Goal: Subscribe to service/newsletter

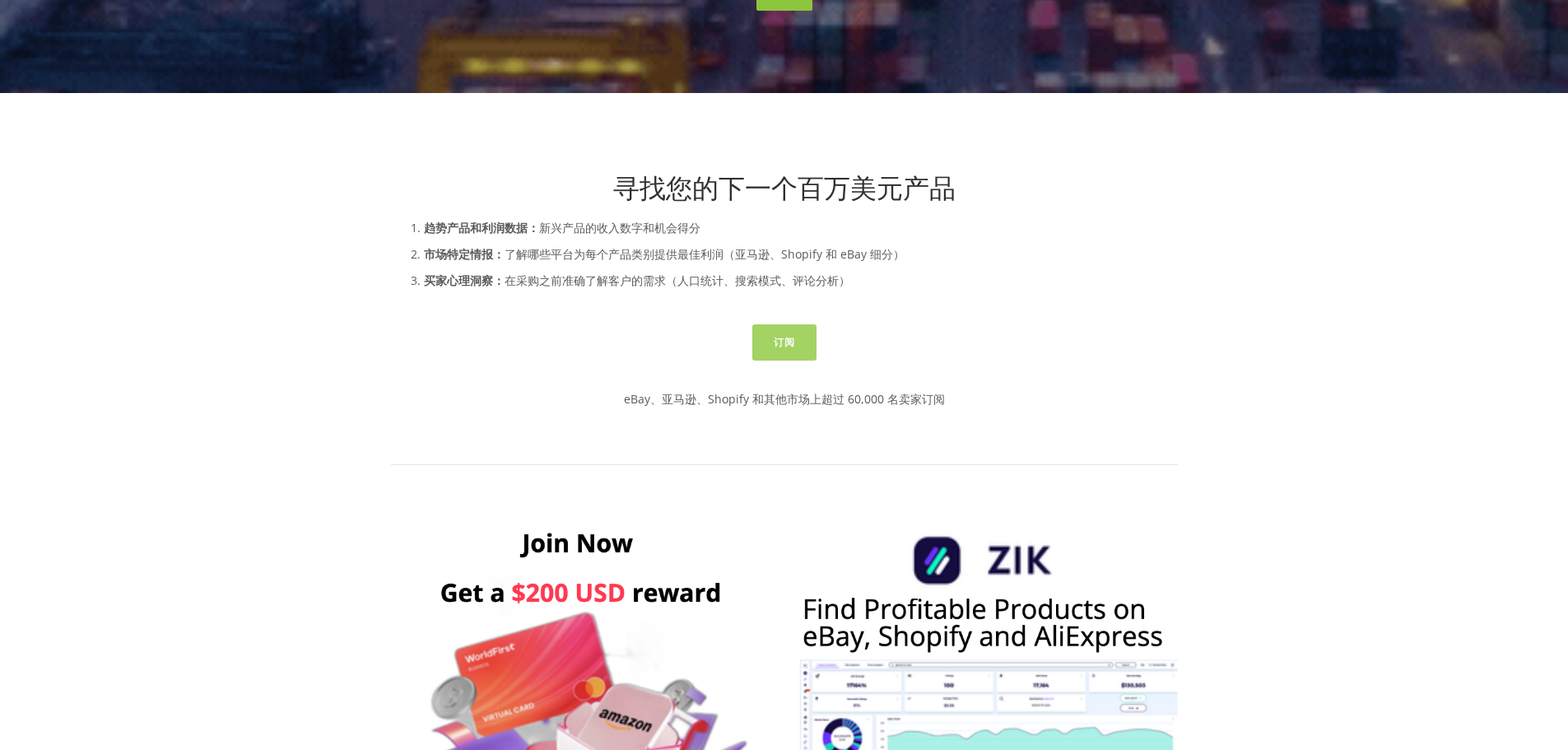
click at [785, 337] on font "订阅" at bounding box center [784, 342] width 21 height 14
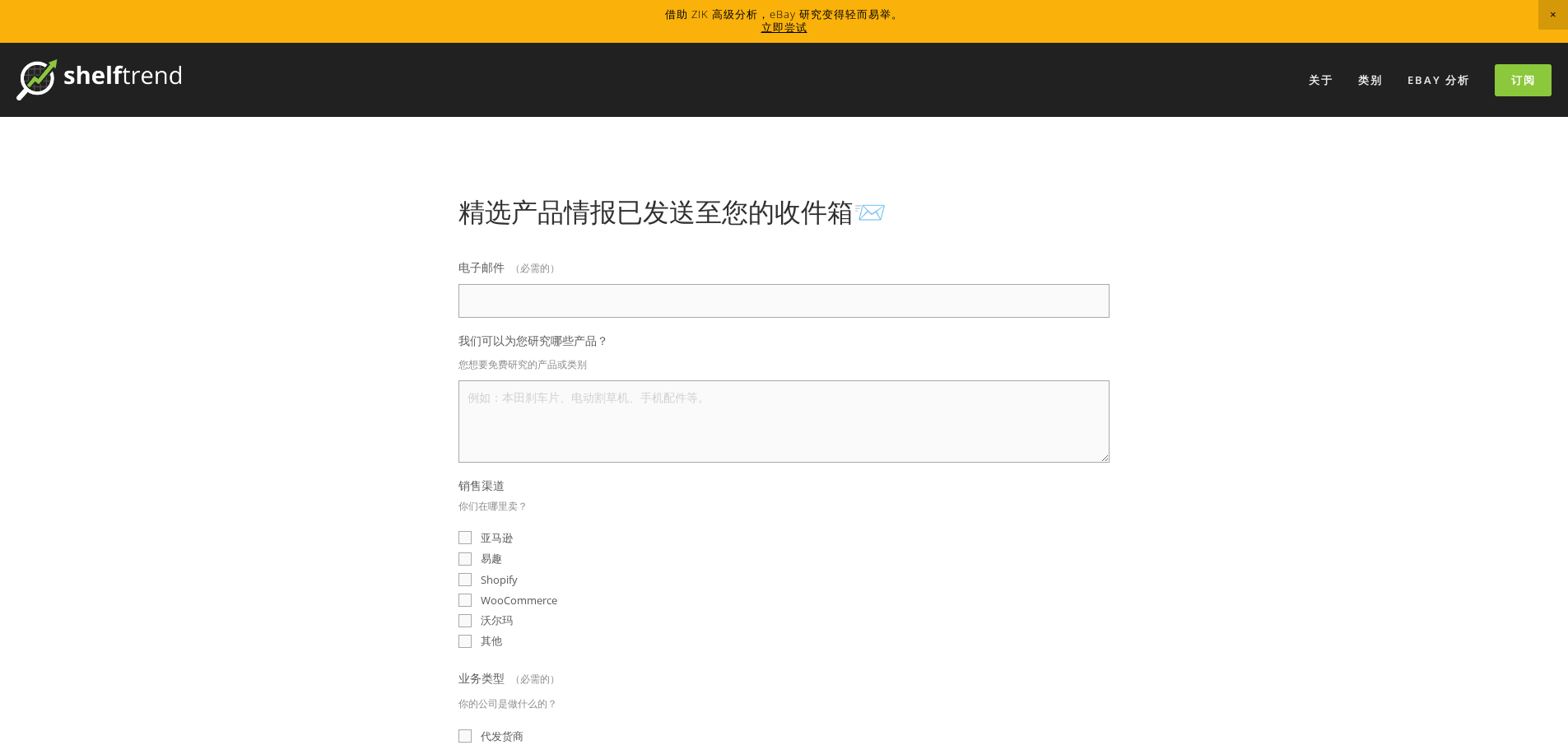
click at [1013, 606] on div "WooCommerce" at bounding box center [784, 600] width 651 height 15
click at [1437, 88] on link "eBay 分析" at bounding box center [1439, 80] width 84 height 27
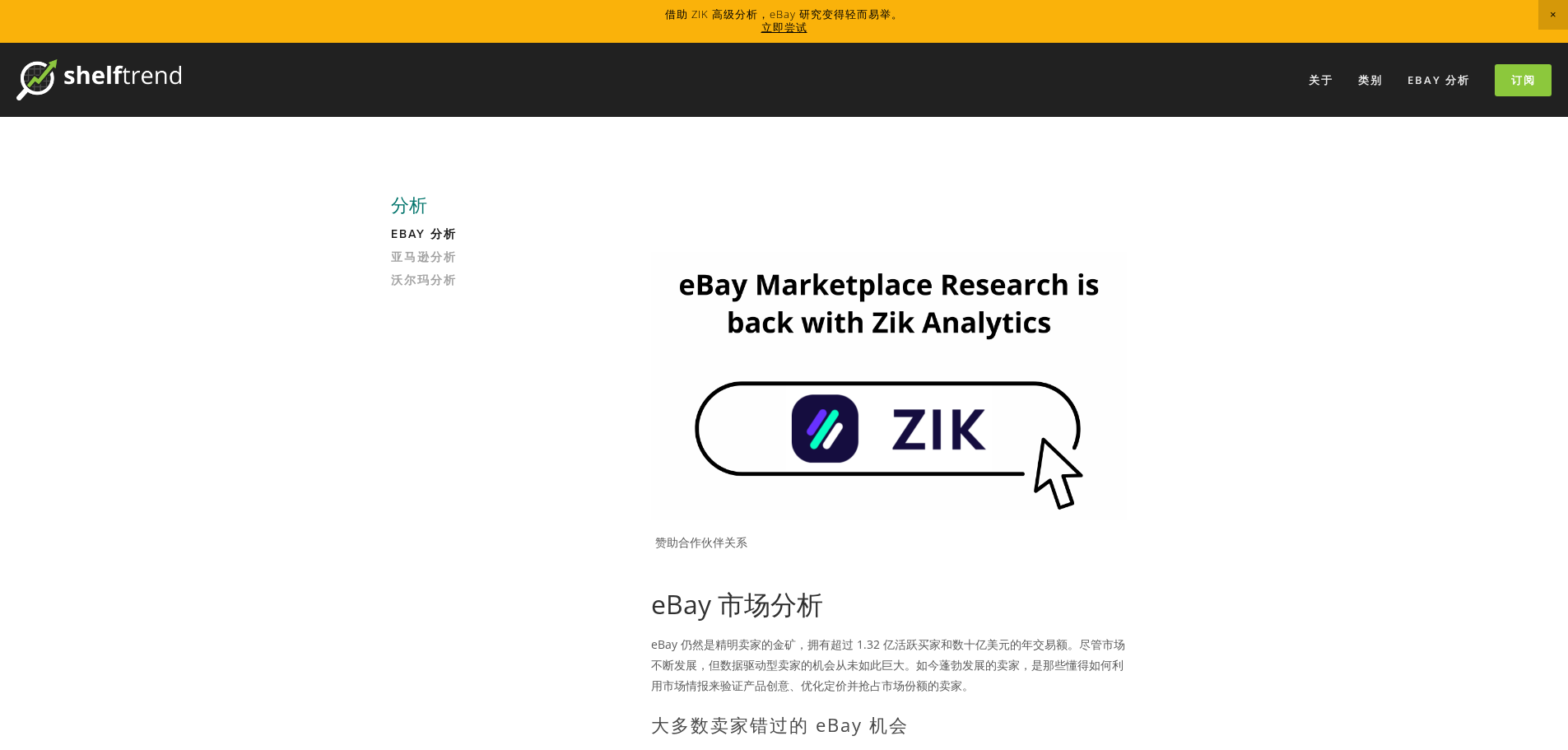
click at [944, 460] on img at bounding box center [889, 386] width 476 height 268
